Goal: Information Seeking & Learning: Find specific fact

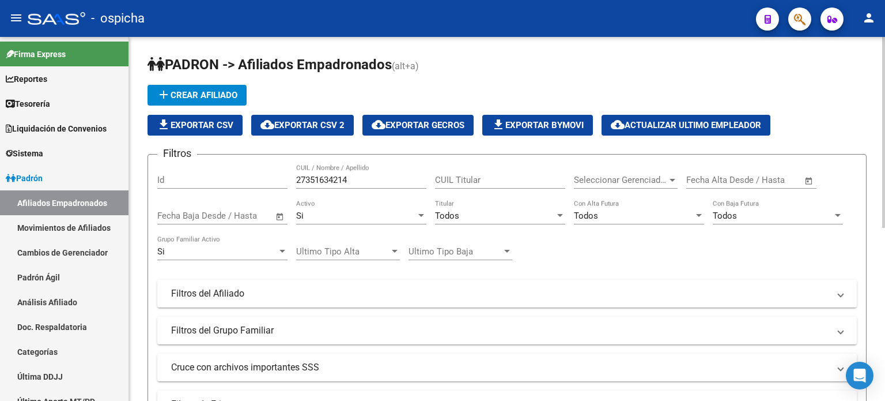
scroll to position [58, 0]
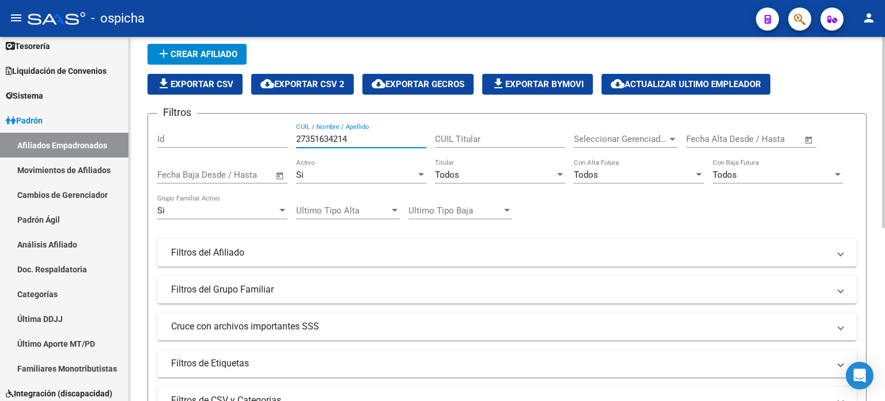
drag, startPoint x: 362, startPoint y: 133, endPoint x: 259, endPoint y: 133, distance: 103.2
click at [259, 133] on div "Filtros Id 27351634214 CUIL / Nombre / Apellido CUIL Titular Seleccionar Gerenc…" at bounding box center [507, 250] width 700 height 254
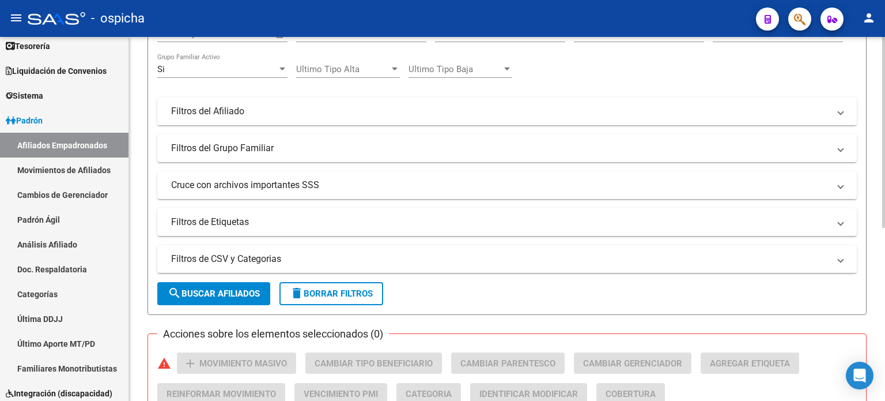
scroll to position [214, 0]
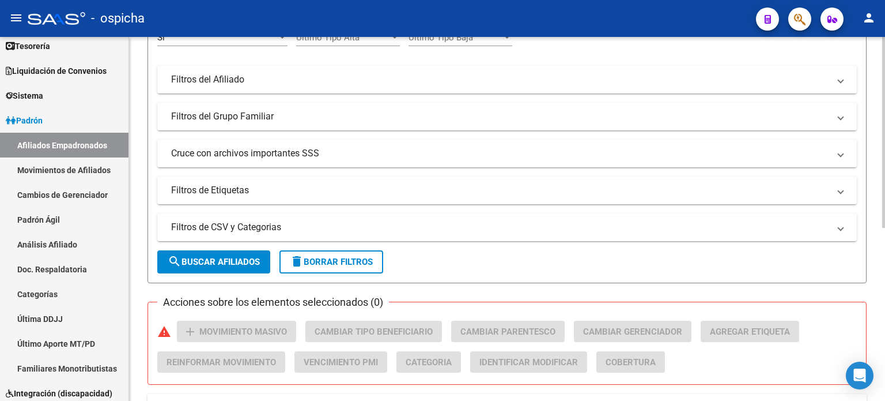
type input "20252484079"
click at [237, 266] on button "search Buscar Afiliados" at bounding box center [213, 261] width 113 height 23
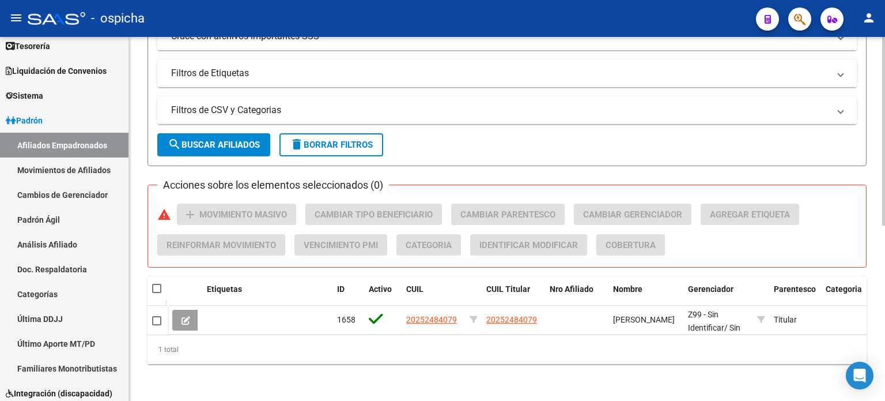
scroll to position [338, 0]
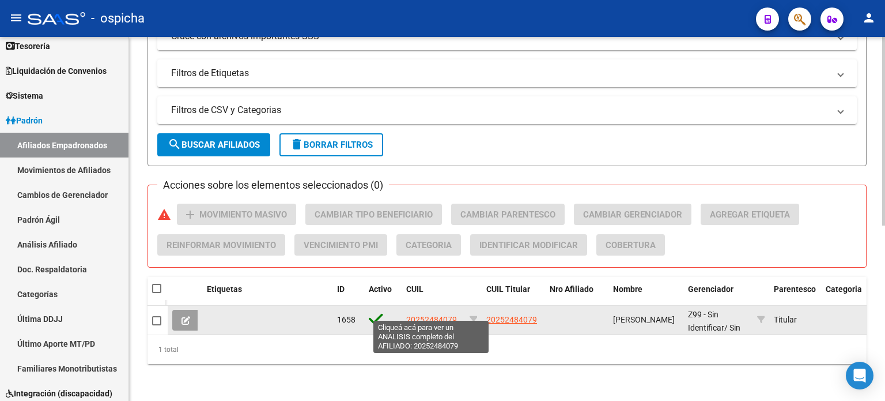
click at [422, 315] on span "20252484079" at bounding box center [431, 319] width 51 height 9
type textarea "20252484079"
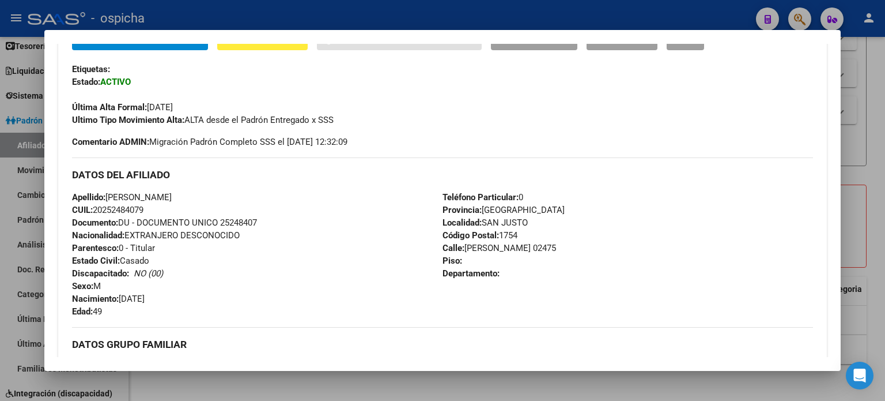
scroll to position [288, 0]
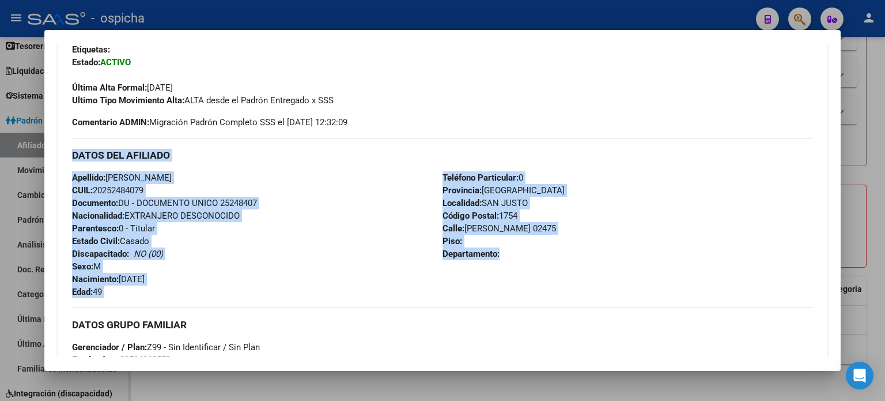
drag, startPoint x: 71, startPoint y: 154, endPoint x: 512, endPoint y: 248, distance: 450.8
click at [512, 248] on div "DATOS DEL AFILIADO Apellido: [PERSON_NAME]: 20252484079 Documento: DU - DOCUMEN…" at bounding box center [442, 218] width 741 height 160
copy div "DATOS DEL AFILIADO Apellido: [PERSON_NAME]: 20252484079 Documento: DU - DOCUMEN…"
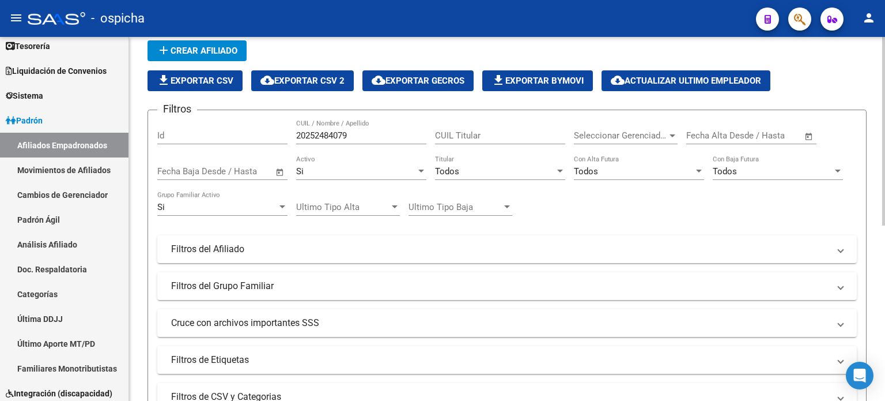
scroll to position [0, 0]
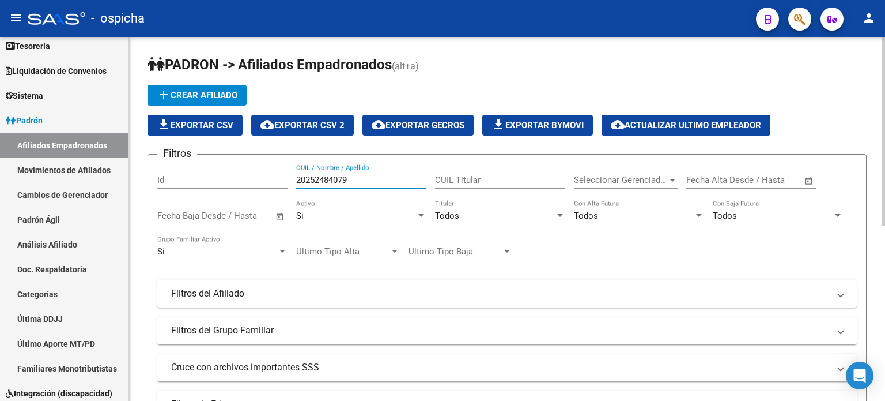
drag, startPoint x: 356, startPoint y: 176, endPoint x: 296, endPoint y: 176, distance: 60.5
click at [296, 176] on input "20252484079" at bounding box center [361, 180] width 130 height 10
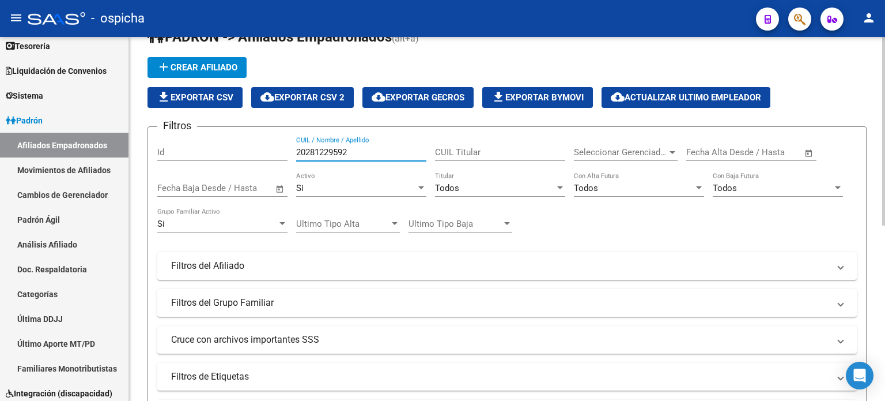
scroll to position [115, 0]
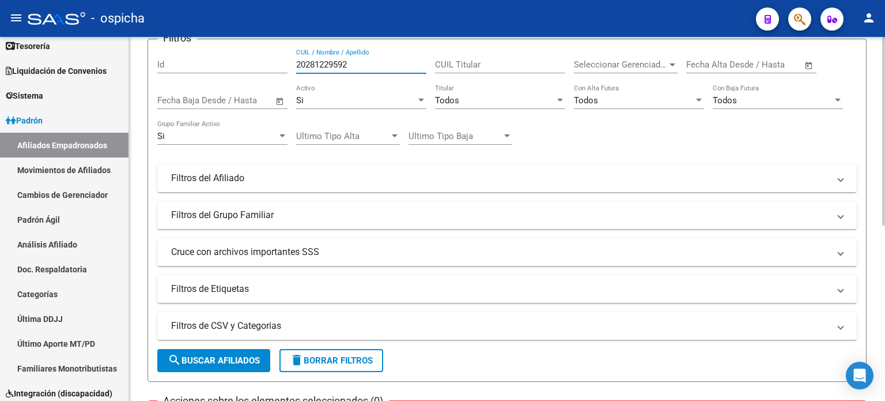
type input "20281229592"
click at [255, 364] on span "search Buscar Afiliados" at bounding box center [214, 360] width 92 height 10
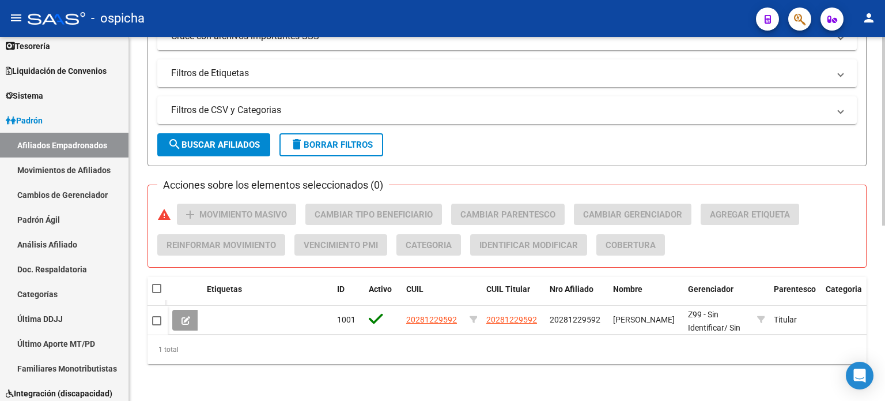
scroll to position [338, 0]
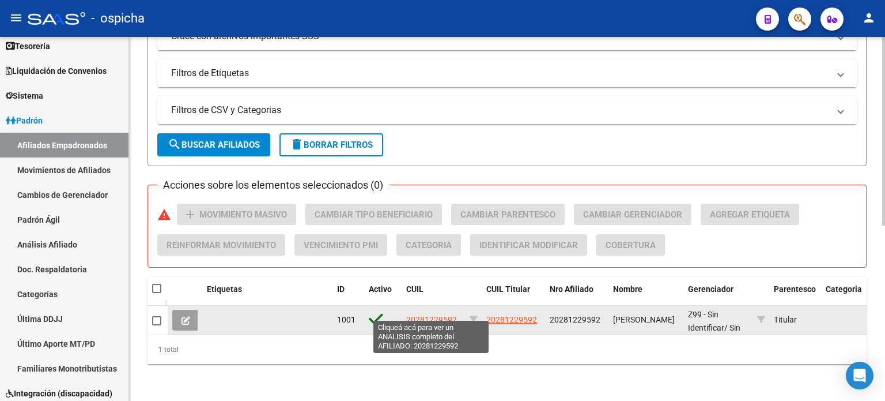
click at [424, 315] on span "20281229592" at bounding box center [431, 319] width 51 height 9
type textarea "20281229592"
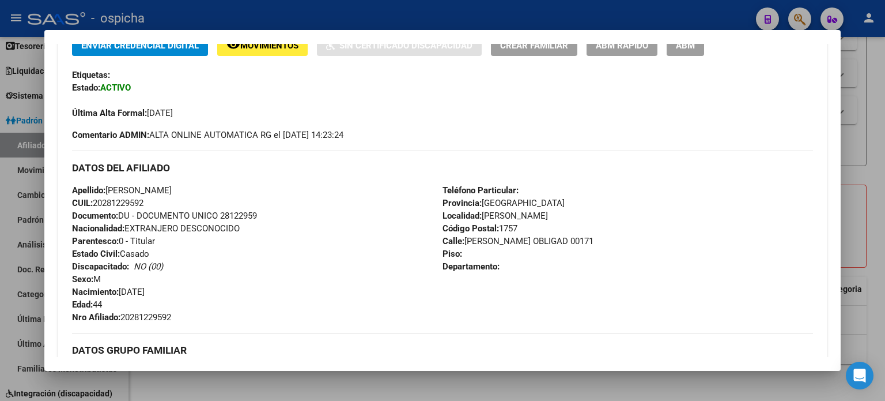
scroll to position [288, 0]
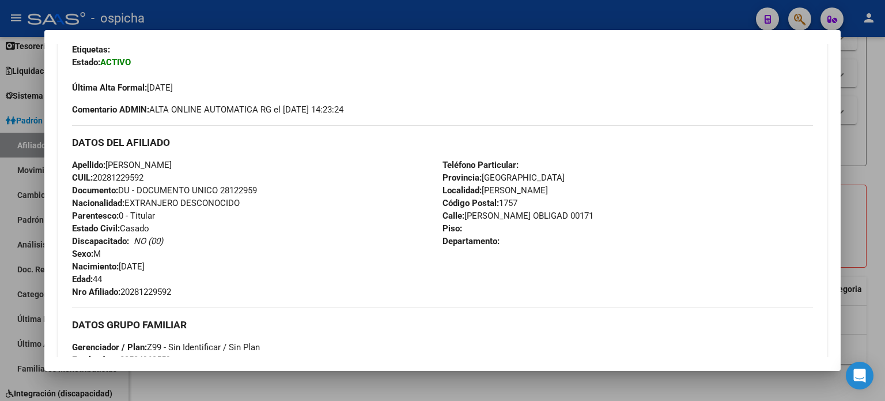
drag, startPoint x: 73, startPoint y: 139, endPoint x: 565, endPoint y: 290, distance: 514.8
click at [565, 292] on div "DATOS DEL AFILIADO Apellido: [PERSON_NAME] CUIL: 20281229592 Documento: DU - DO…" at bounding box center [442, 211] width 741 height 173
copy div "DATOS DEL AFILIADO Apellido: [PERSON_NAME] CUIL: 20281229592 Documento: DU - DO…"
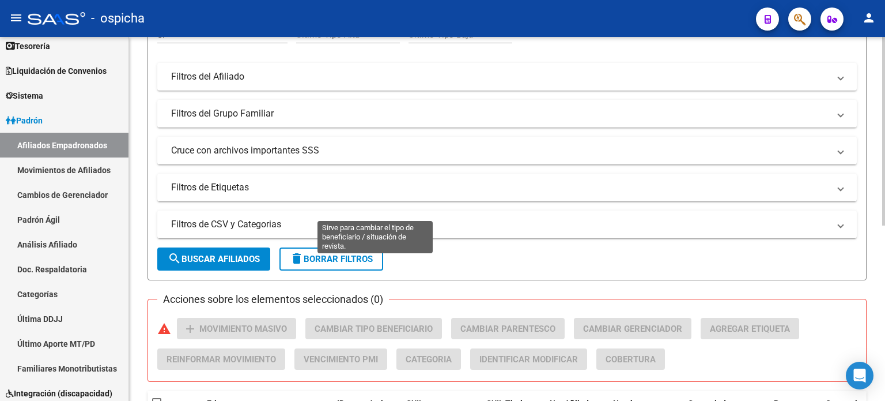
scroll to position [50, 0]
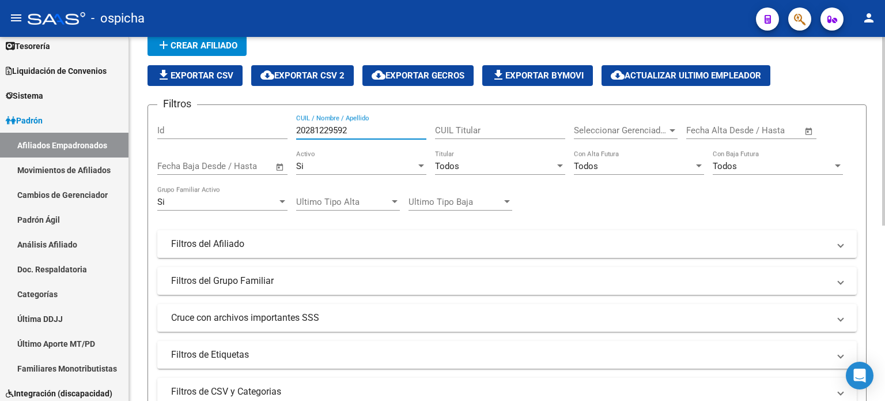
drag, startPoint x: 364, startPoint y: 130, endPoint x: 265, endPoint y: 134, distance: 98.6
click at [260, 133] on div "Filtros Id 20281229592 CUIL / Nombre / Apellido CUIL Titular Seleccionar Gerenc…" at bounding box center [507, 241] width 700 height 254
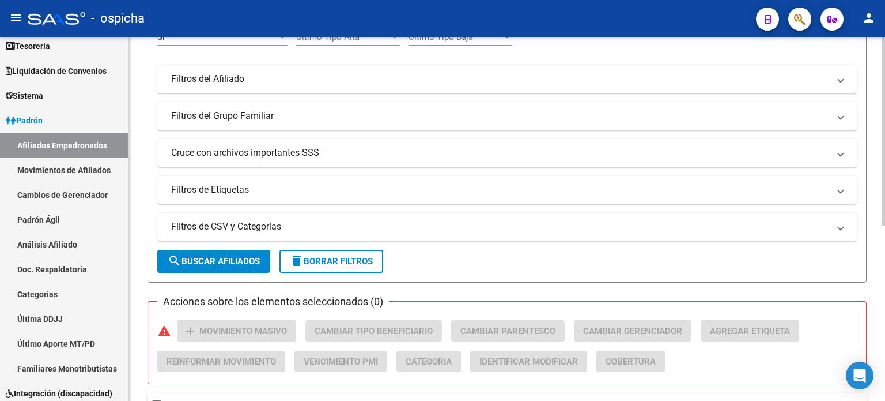
scroll to position [222, 0]
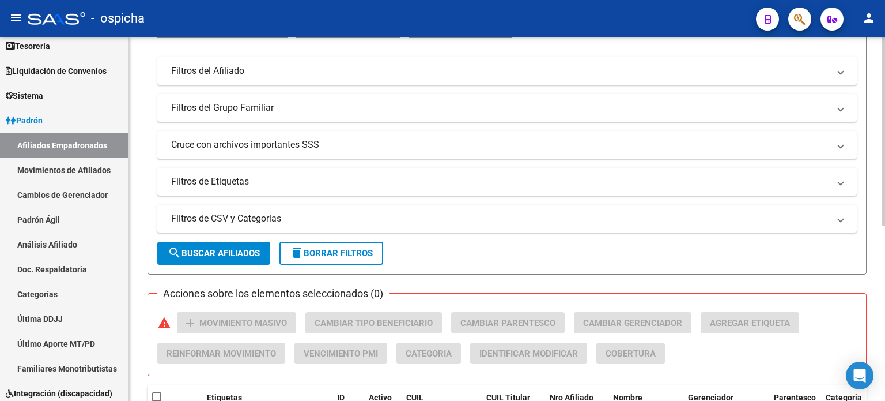
type input "27379102277"
click at [242, 252] on span "search Buscar Afiliados" at bounding box center [214, 253] width 92 height 10
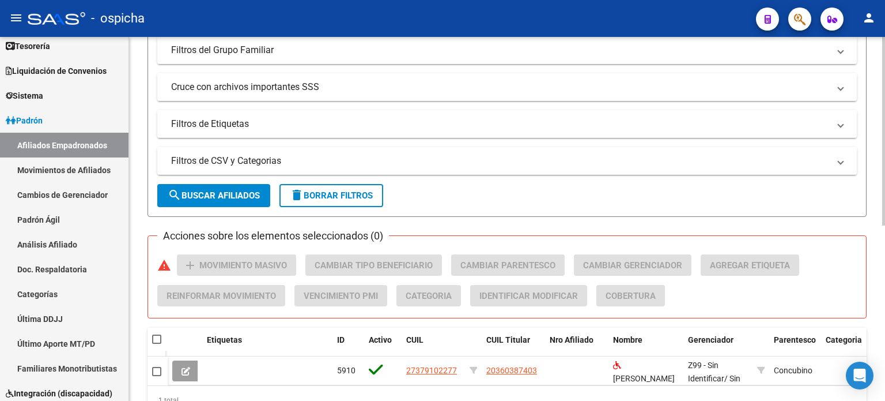
scroll to position [338, 0]
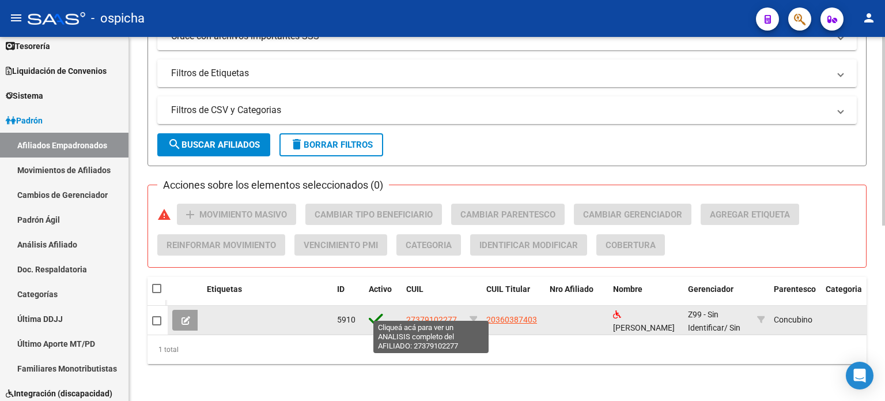
click at [434, 315] on span "27379102277" at bounding box center [431, 319] width 51 height 9
type textarea "27379102277"
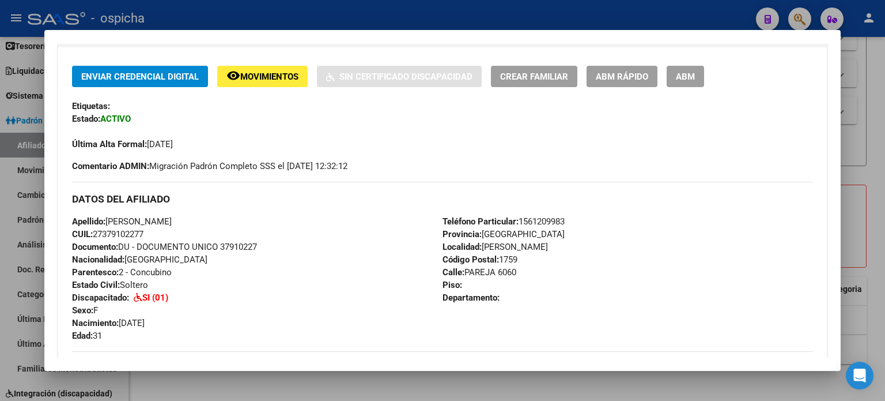
scroll to position [288, 0]
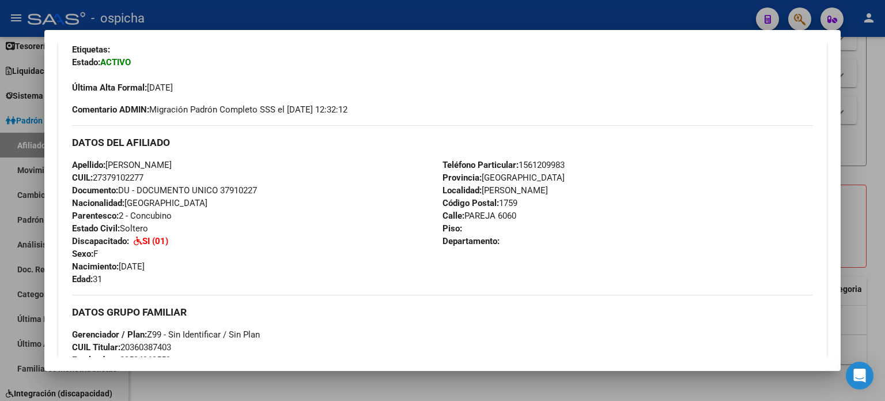
drag, startPoint x: 73, startPoint y: 142, endPoint x: 530, endPoint y: 259, distance: 472.3
click at [530, 259] on div "DATOS DEL AFILIADO Apellido: [PERSON_NAME]: 27379102277 Documento: DU - DOCUMEN…" at bounding box center [442, 205] width 741 height 160
copy div "DATOS DEL AFILIADO Apellido: [PERSON_NAME]: 27379102277 Documento: DU - DOCUMEN…"
